Goal: Task Accomplishment & Management: Use online tool/utility

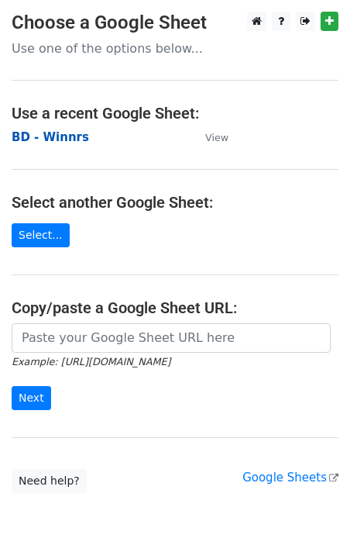
click at [54, 136] on strong "BD - Winnrs" at bounding box center [50, 137] width 77 height 14
click at [70, 138] on strong "BD - Winnrs" at bounding box center [50, 137] width 77 height 14
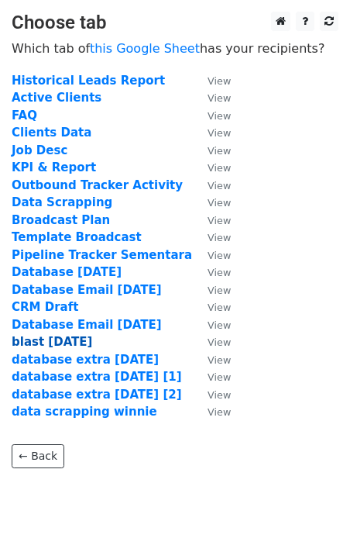
click at [36, 340] on strong "blast 25 aug" at bounding box center [52, 342] width 81 height 14
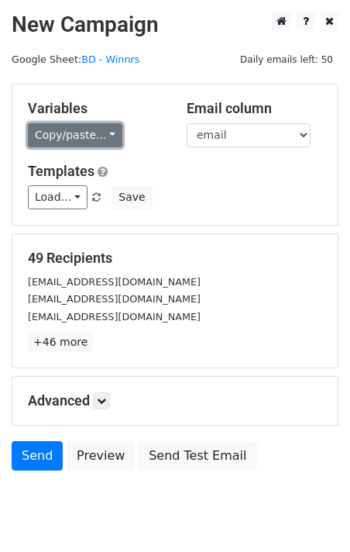
click at [105, 136] on link "Copy/paste..." at bounding box center [75, 135] width 95 height 24
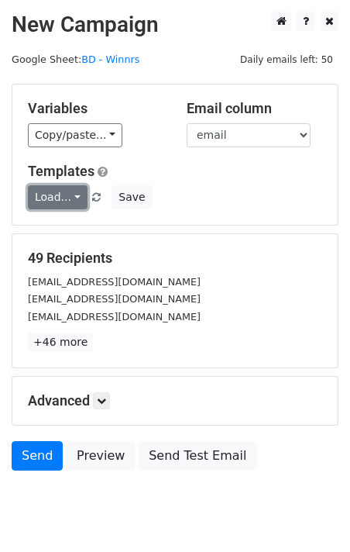
click at [74, 196] on link "Load..." at bounding box center [58, 197] width 60 height 24
click at [75, 222] on link "Blast Email" at bounding box center [90, 230] width 122 height 25
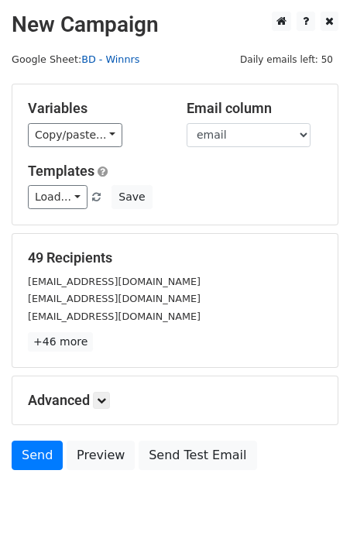
click at [122, 55] on link "BD - Winnrs" at bounding box center [110, 59] width 58 height 12
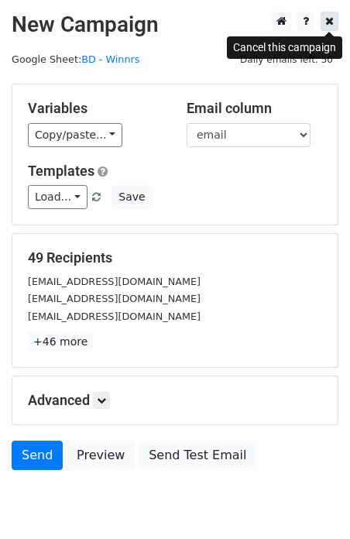
click at [329, 26] on icon at bounding box center [329, 20] width 9 height 11
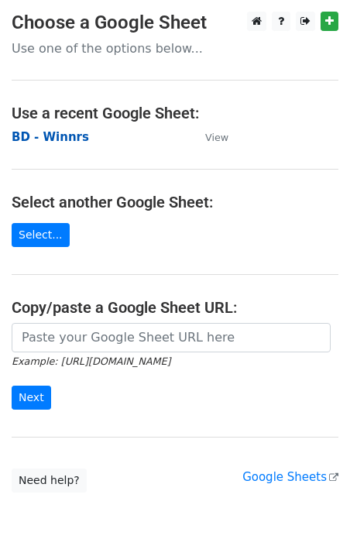
click at [58, 140] on strong "BD - Winnrs" at bounding box center [50, 137] width 77 height 14
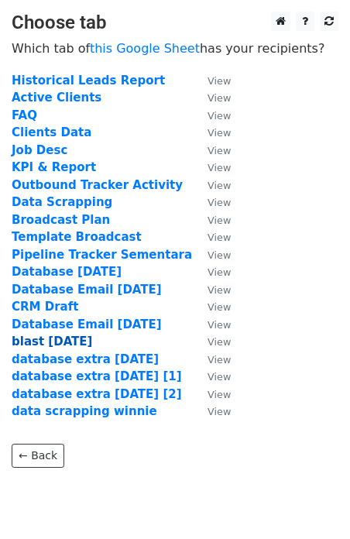
click at [42, 345] on strong "blast [DATE]" at bounding box center [52, 342] width 81 height 14
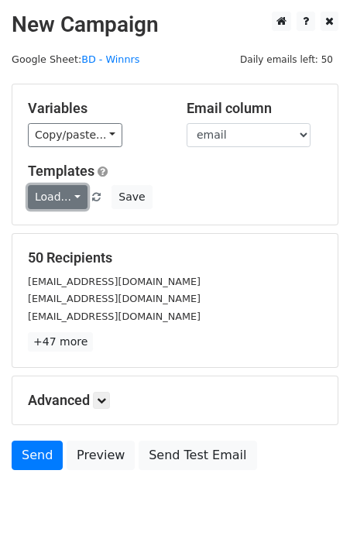
click at [76, 207] on link "Load..." at bounding box center [58, 197] width 60 height 24
click at [90, 242] on link "Blast Email" at bounding box center [90, 230] width 122 height 25
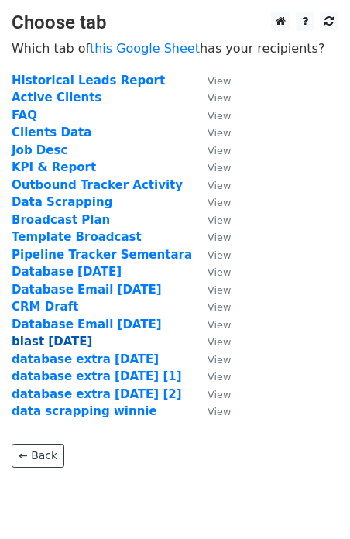
click at [49, 335] on strong "blast 25 aug" at bounding box center [52, 342] width 81 height 14
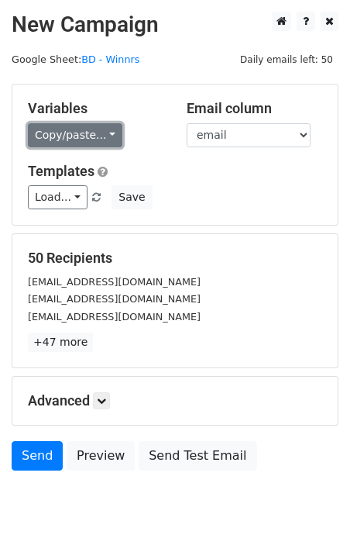
click at [101, 132] on link "Copy/paste..." at bounding box center [75, 135] width 95 height 24
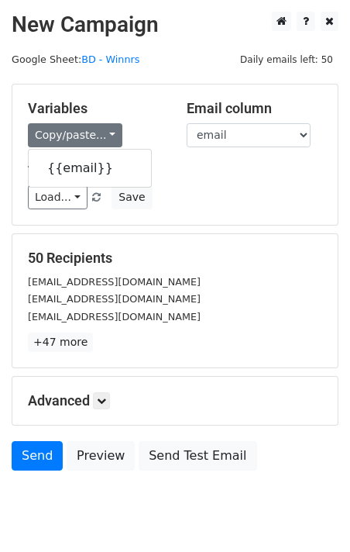
click at [155, 119] on div "Variables Copy/paste... {{email}}" at bounding box center [95, 123] width 159 height 47
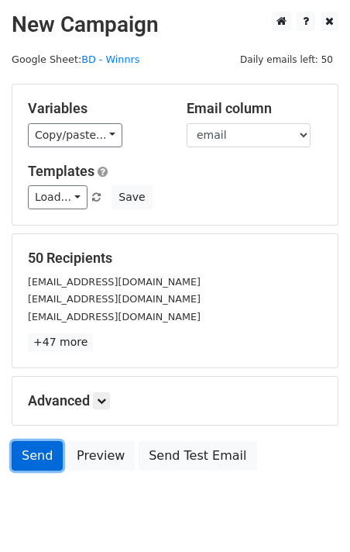
click at [41, 444] on link "Send" at bounding box center [37, 455] width 51 height 29
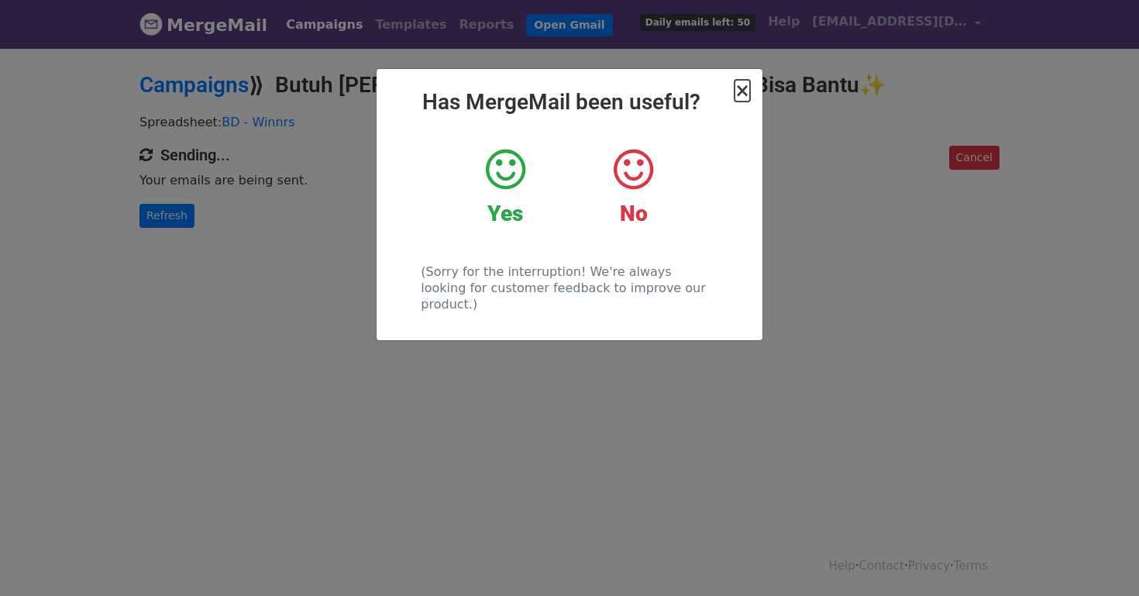
click at [741, 93] on span "×" at bounding box center [741, 91] width 15 height 22
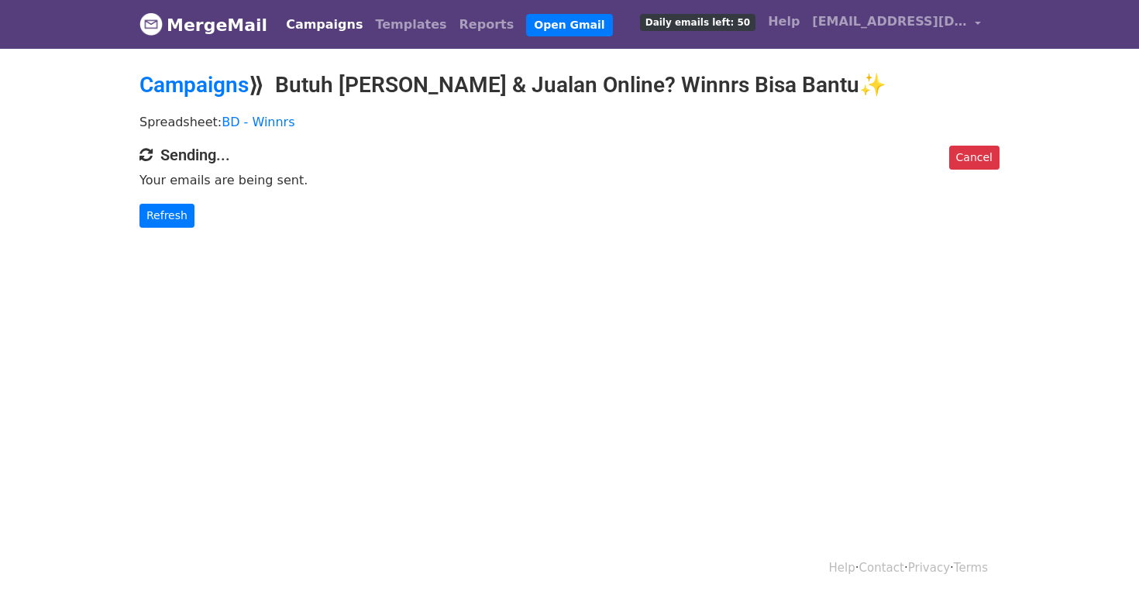
click at [180, 227] on body "MergeMail Campaigns Templates Reports Open Gmail Daily emails left: 50 Help wid…" at bounding box center [569, 145] width 1139 height 290
click at [175, 214] on link "Refresh" at bounding box center [166, 216] width 55 height 24
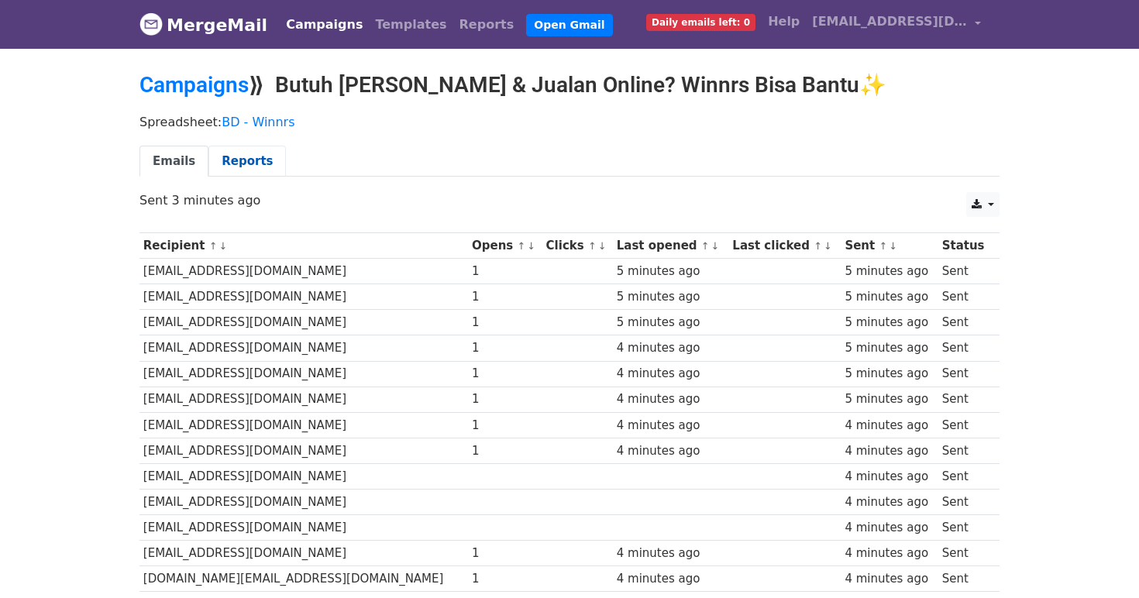
click at [253, 161] on link "Reports" at bounding box center [246, 162] width 77 height 32
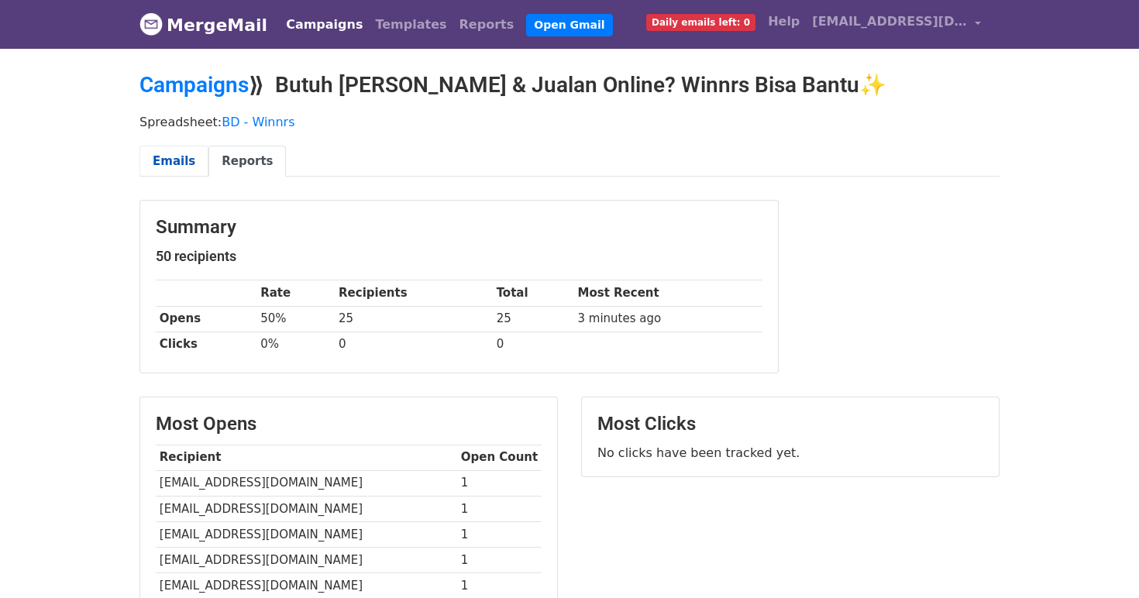
click at [184, 146] on link "Emails" at bounding box center [173, 162] width 69 height 32
